Goal: Information Seeking & Learning: Check status

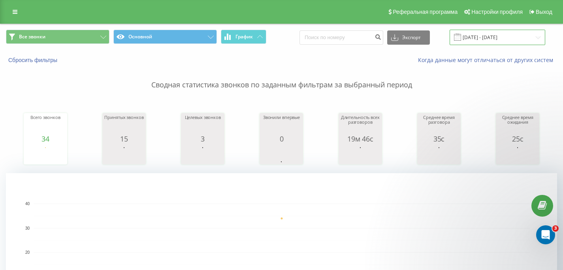
click at [492, 38] on input "[DATE] - [DATE]" at bounding box center [498, 37] width 96 height 15
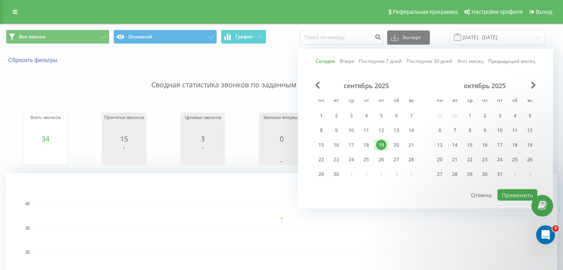
click at [383, 145] on div "19" at bounding box center [381, 145] width 10 height 10
click at [391, 144] on div "20" at bounding box center [396, 145] width 15 height 12
click at [506, 192] on button "Применить" at bounding box center [518, 194] width 40 height 11
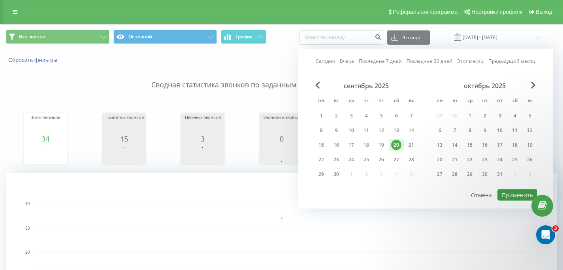
type input "[DATE] - [DATE]"
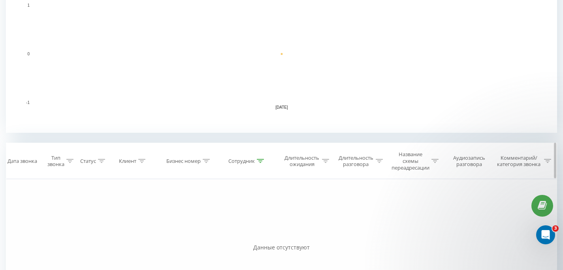
scroll to position [292, 0]
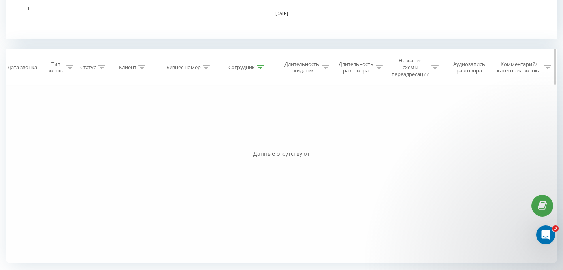
click at [259, 69] on div at bounding box center [260, 67] width 7 height 7
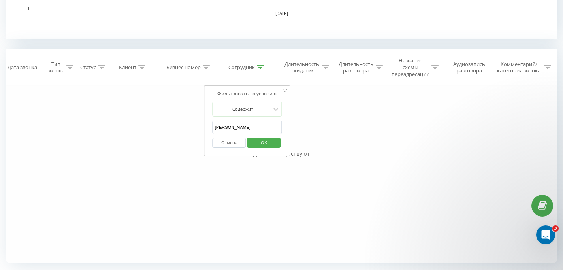
drag, startPoint x: 244, startPoint y: 128, endPoint x: 193, endPoint y: 127, distance: 51.0
click at [193, 128] on div "Фильтровать по условию Равно Введите значение Отмена OK Фильтровать по условию …" at bounding box center [282, 174] width 552 height 178
type input "[PERSON_NAME]"
click button "OK" at bounding box center [264, 143] width 34 height 10
